Goal: Task Accomplishment & Management: Complete application form

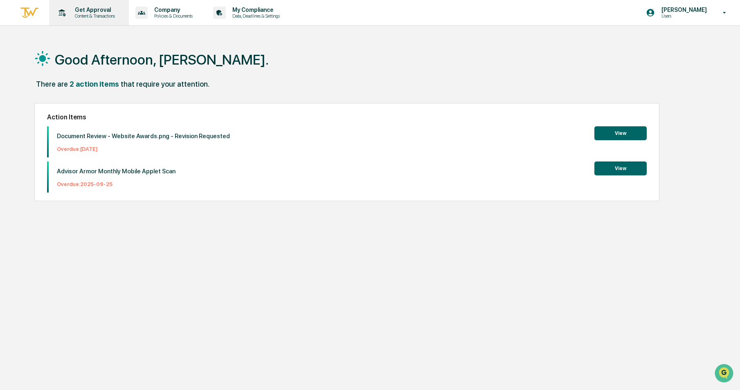
click at [88, 24] on div "Get Approval Content & Transactions" at bounding box center [88, 12] width 72 height 25
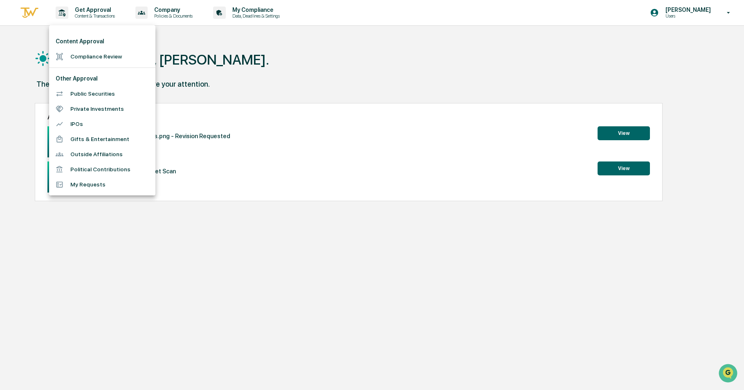
click at [81, 54] on li "Compliance Review" at bounding box center [102, 56] width 106 height 15
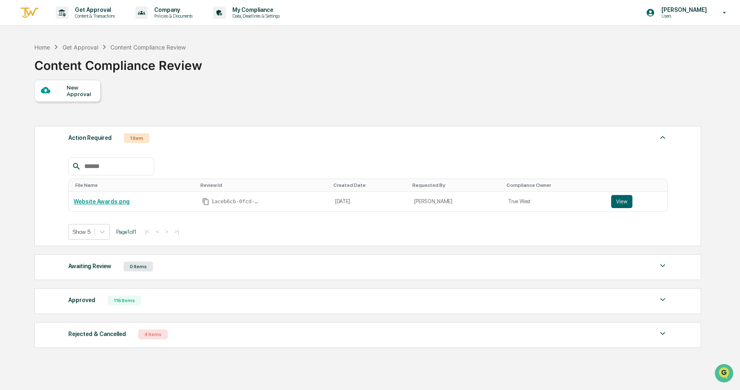
click at [71, 91] on div "New Approval" at bounding box center [80, 90] width 27 height 13
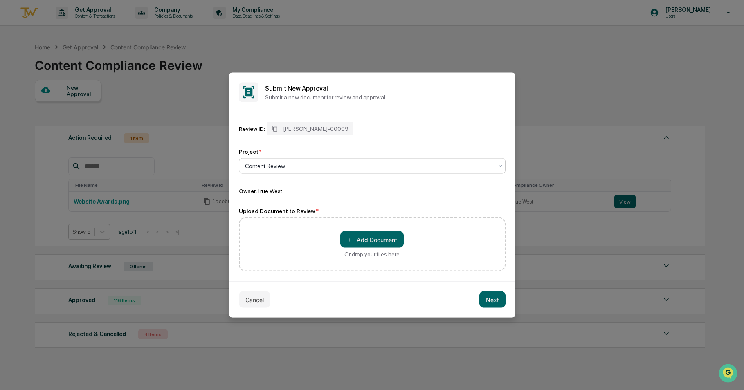
click at [318, 167] on div at bounding box center [369, 166] width 248 height 8
drag, startPoint x: 260, startPoint y: 306, endPoint x: 255, endPoint y: 295, distance: 11.2
click at [260, 306] on button "Cancel" at bounding box center [255, 300] width 32 height 16
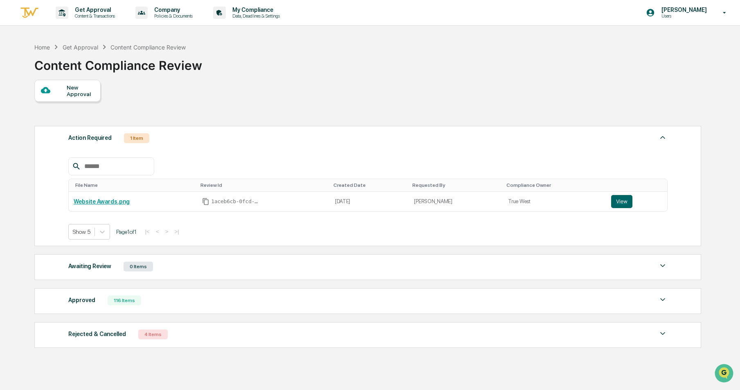
click at [76, 84] on div "New Approval" at bounding box center [67, 91] width 66 height 22
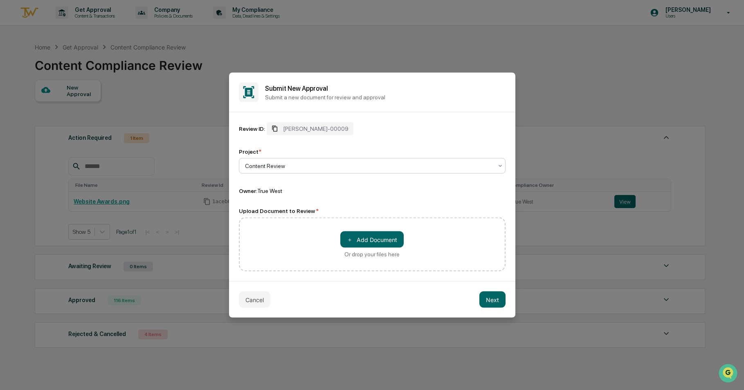
click at [275, 127] on icon at bounding box center [274, 129] width 5 height 6
click at [275, 127] on icon at bounding box center [275, 129] width 7 height 7
click at [275, 126] on icon at bounding box center [275, 129] width 7 height 7
click at [275, 167] on div at bounding box center [369, 166] width 248 height 8
click at [275, 166] on div at bounding box center [369, 166] width 248 height 8
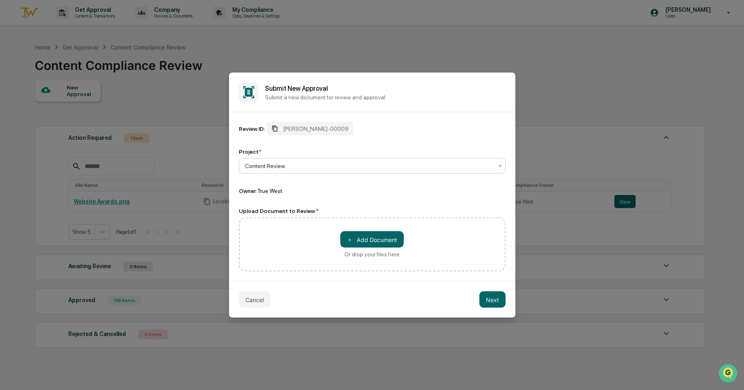
click at [245, 302] on button "Cancel" at bounding box center [255, 300] width 32 height 16
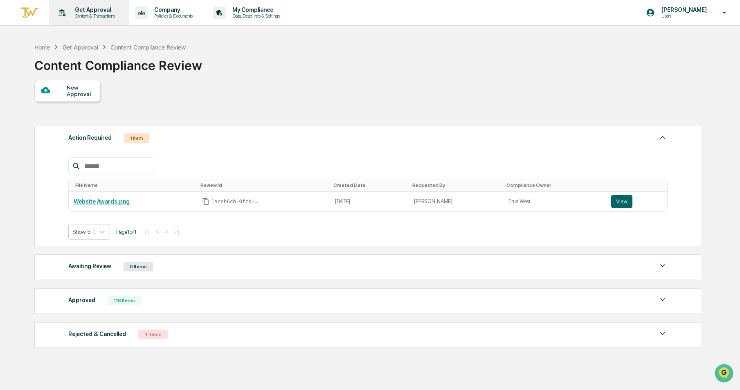
click at [94, 9] on p "Get Approval" at bounding box center [93, 10] width 51 height 7
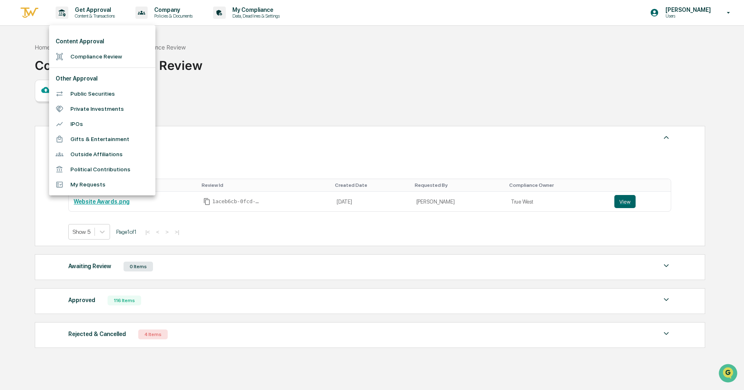
click at [90, 58] on li "Compliance Review" at bounding box center [102, 56] width 106 height 15
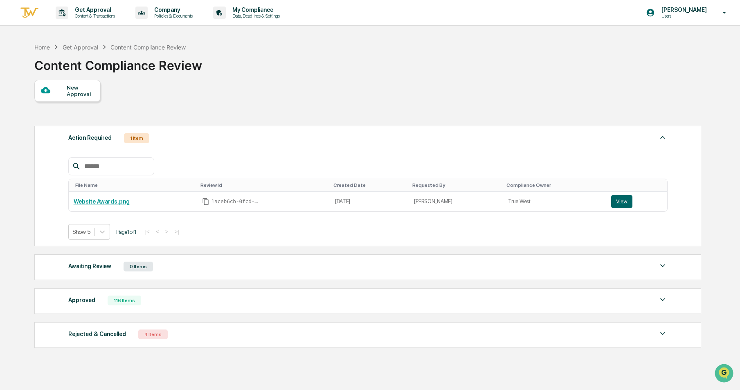
click at [69, 96] on div "New Approval" at bounding box center [80, 90] width 27 height 13
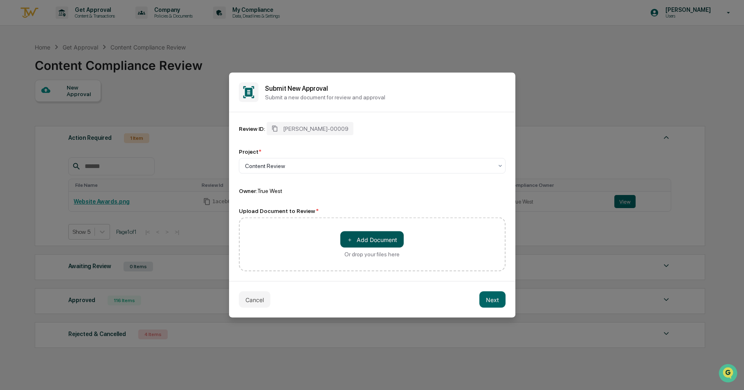
click at [380, 237] on button "＋ Add Document" at bounding box center [371, 240] width 63 height 16
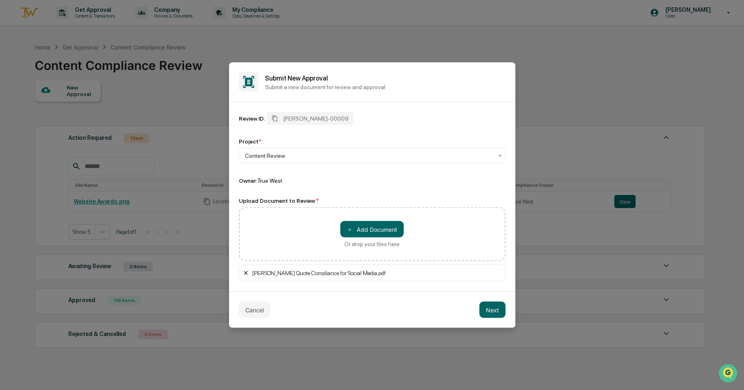
click at [245, 276] on icon at bounding box center [246, 273] width 7 height 7
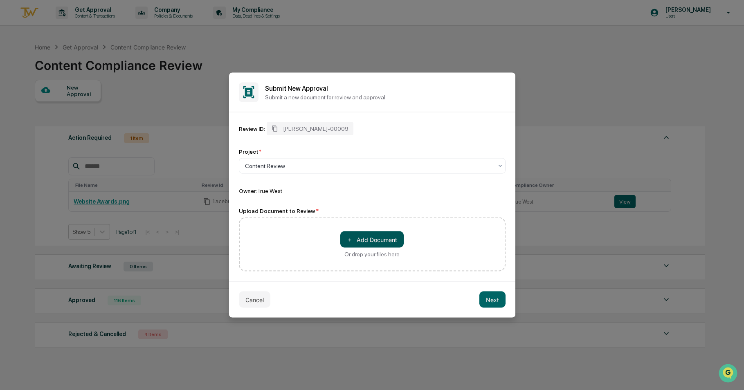
click at [346, 236] on button "＋ Add Document" at bounding box center [371, 240] width 63 height 16
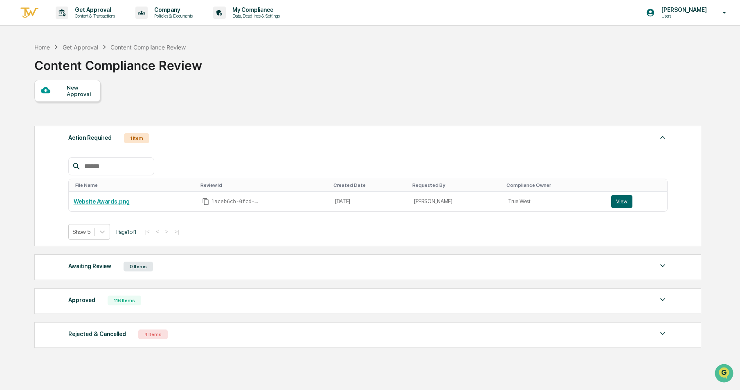
click at [69, 89] on div "New Approval" at bounding box center [80, 90] width 27 height 13
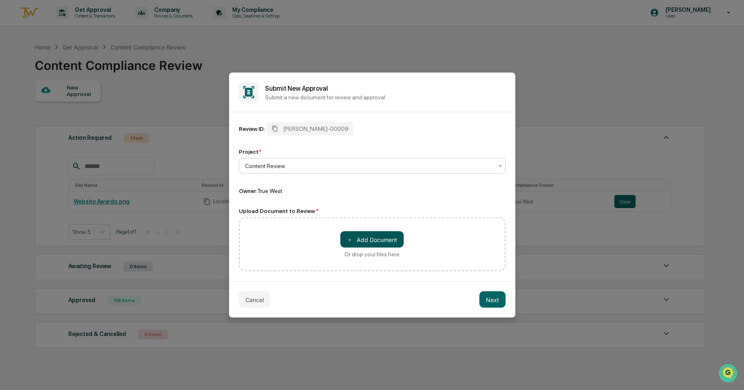
click at [354, 236] on button "＋ Add Document" at bounding box center [371, 240] width 63 height 16
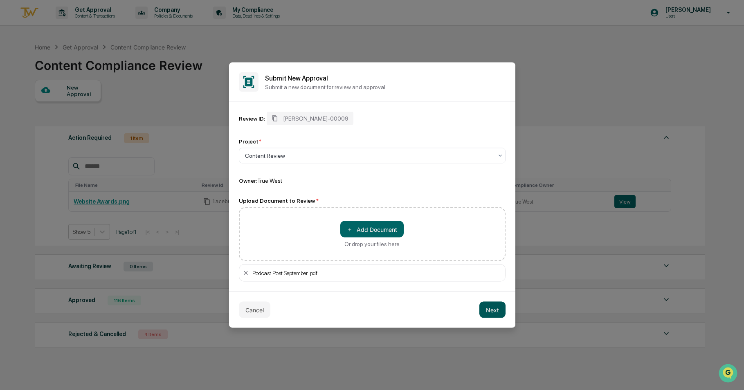
click at [503, 310] on button "Next" at bounding box center [493, 310] width 26 height 16
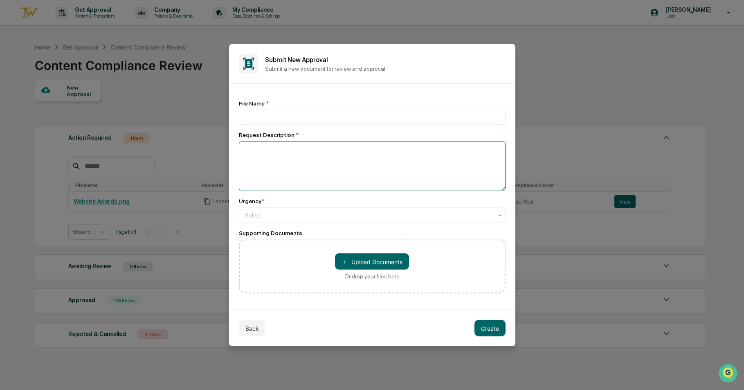
click at [376, 158] on textarea at bounding box center [372, 167] width 267 height 50
click at [357, 119] on input at bounding box center [372, 117] width 267 height 15
type input "**********"
type textarea "**********"
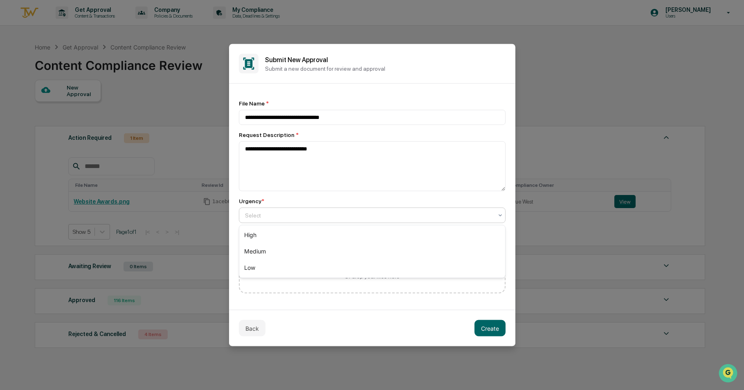
click at [356, 214] on div at bounding box center [369, 216] width 248 height 8
click at [322, 252] on div "Medium" at bounding box center [372, 251] width 266 height 16
click at [372, 259] on button "＋ Upload Documents" at bounding box center [372, 262] width 74 height 16
click at [493, 329] on button "Create" at bounding box center [490, 328] width 31 height 16
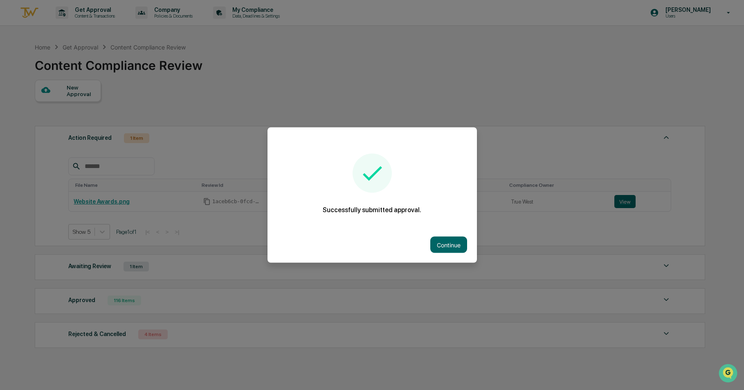
click at [444, 234] on div "Continue" at bounding box center [372, 245] width 209 height 36
click at [453, 246] on button "Continue" at bounding box center [448, 245] width 37 height 16
